Goal: Task Accomplishment & Management: Use online tool/utility

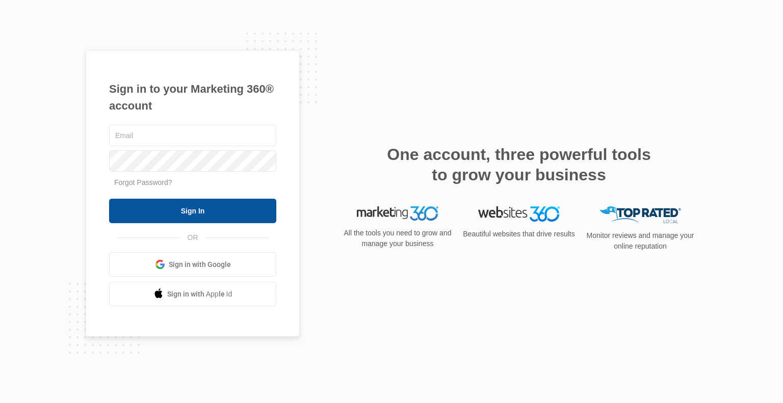
type input "[EMAIL_ADDRESS][DOMAIN_NAME]"
click at [200, 212] on input "Sign In" at bounding box center [192, 211] width 167 height 24
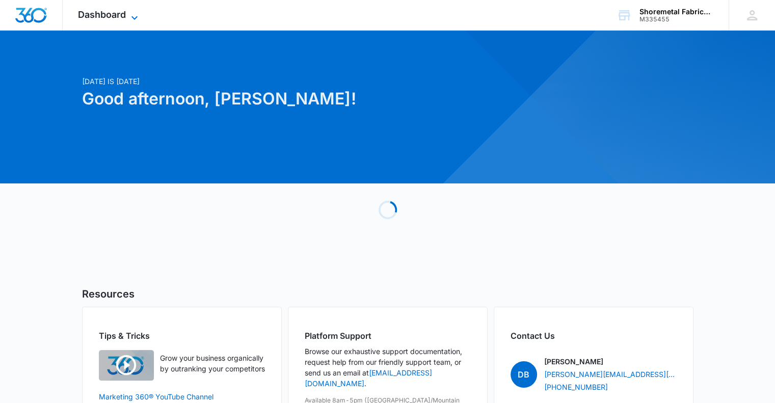
click at [131, 13] on icon at bounding box center [134, 18] width 12 height 12
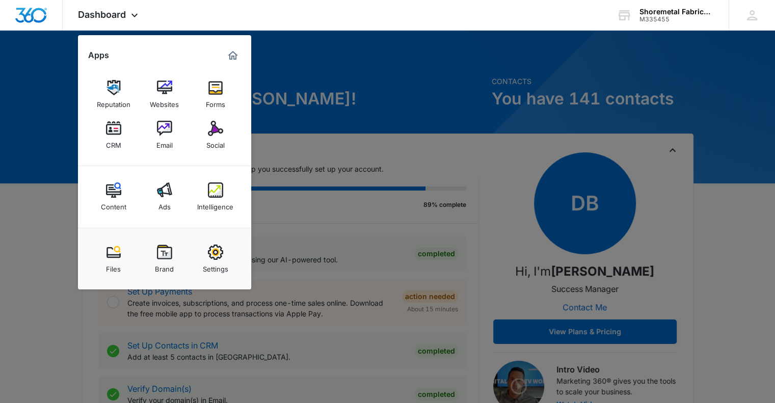
click at [216, 135] on img at bounding box center [215, 128] width 15 height 15
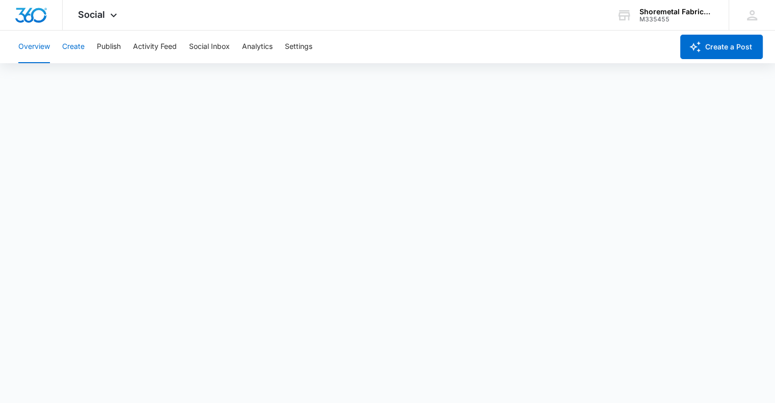
click at [75, 46] on button "Create" at bounding box center [73, 47] width 22 height 33
